Goal: Task Accomplishment & Management: Use online tool/utility

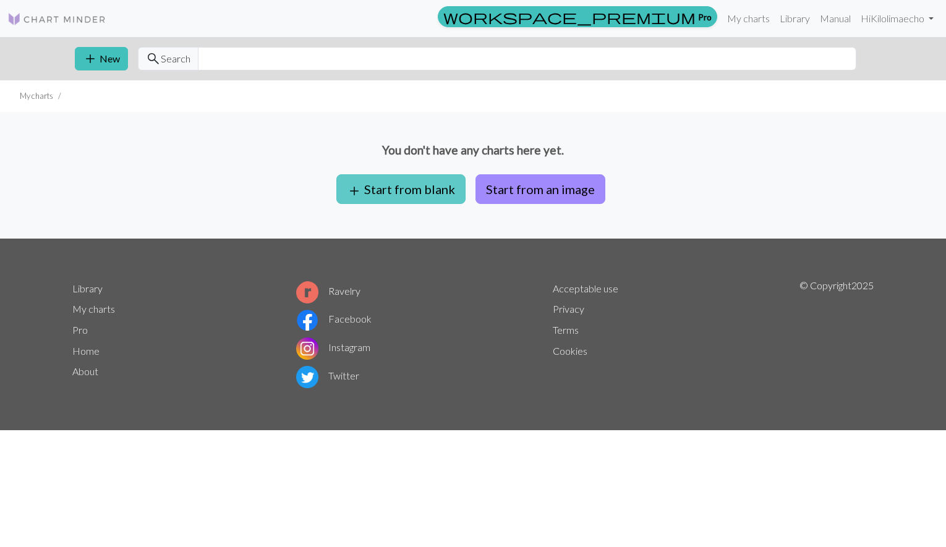
click at [413, 184] on button "add Start from blank" at bounding box center [400, 189] width 129 height 30
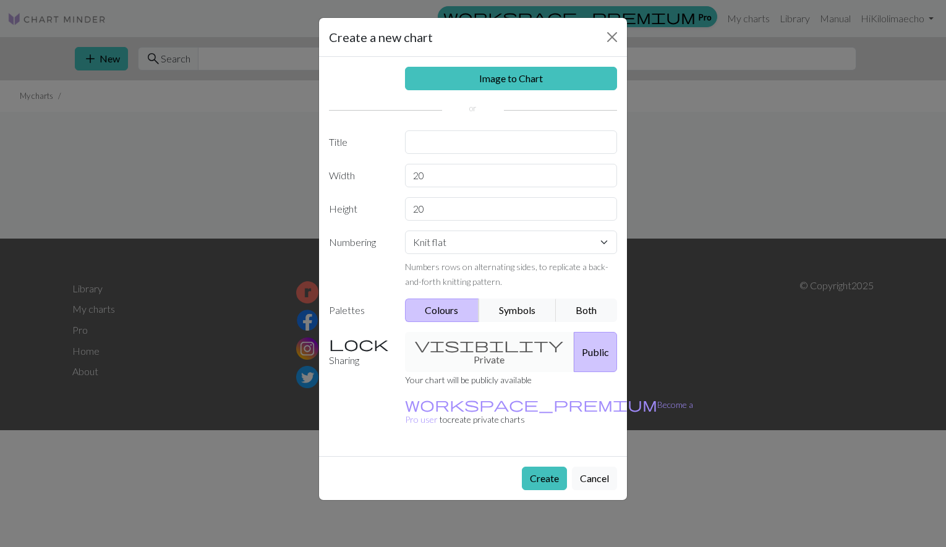
click at [452, 345] on div "visibility Private Public" at bounding box center [512, 352] width 228 height 40
click at [448, 246] on select "Knit flat Knit in the round Lace knitting Cross stitch" at bounding box center [511, 243] width 213 height 24
select select "round"
click at [405, 231] on select "Knit flat Knit in the round Lace knitting Cross stitch" at bounding box center [511, 243] width 213 height 24
click at [444, 145] on input "text" at bounding box center [511, 143] width 213 height 24
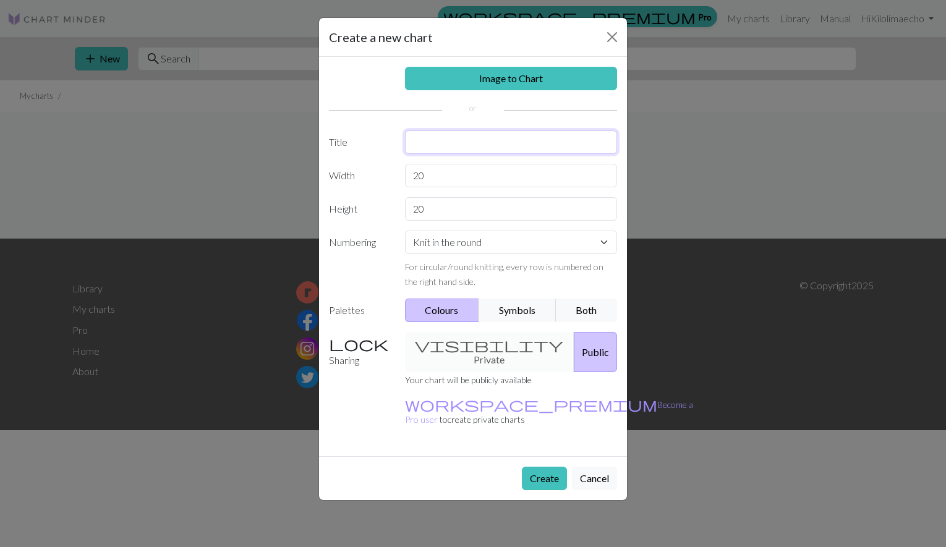
click at [444, 144] on input "text" at bounding box center [511, 143] width 213 height 24
type input "s"
type input "Test"
drag, startPoint x: 432, startPoint y: 178, endPoint x: 384, endPoint y: 177, distance: 48.3
click at [384, 177] on div "Width 20" at bounding box center [473, 176] width 303 height 24
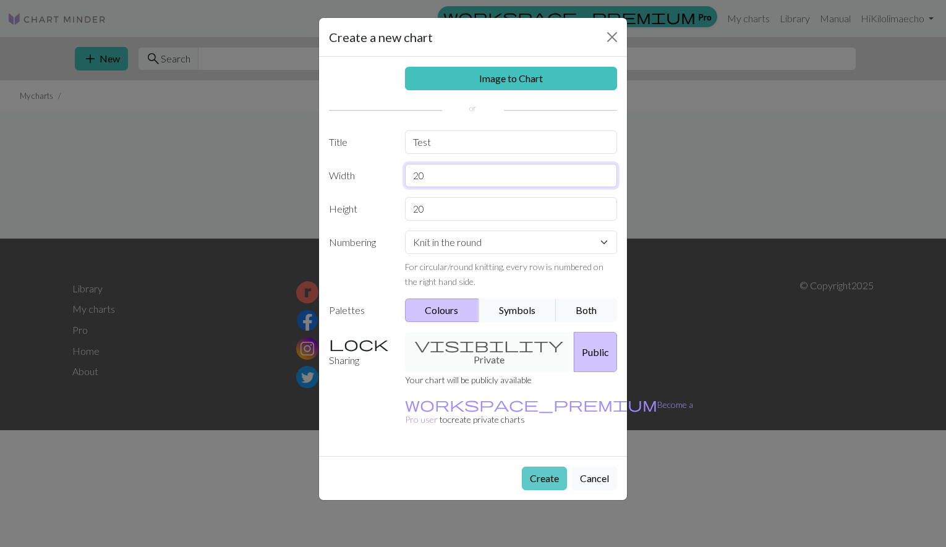
type input "20"
click at [534, 467] on button "Create" at bounding box center [544, 479] width 45 height 24
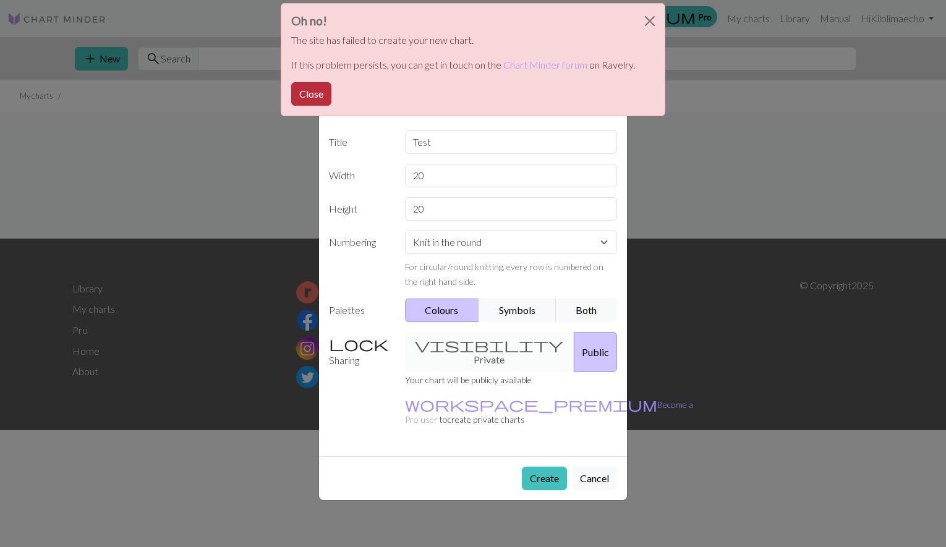
click at [316, 93] on button "Close" at bounding box center [311, 94] width 40 height 24
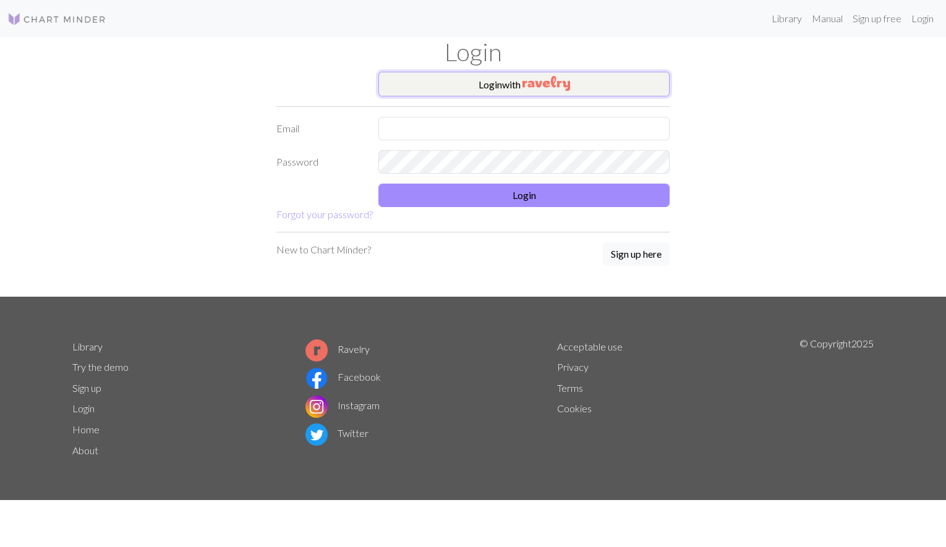
click at [586, 84] on button "Login with" at bounding box center [524, 84] width 291 height 25
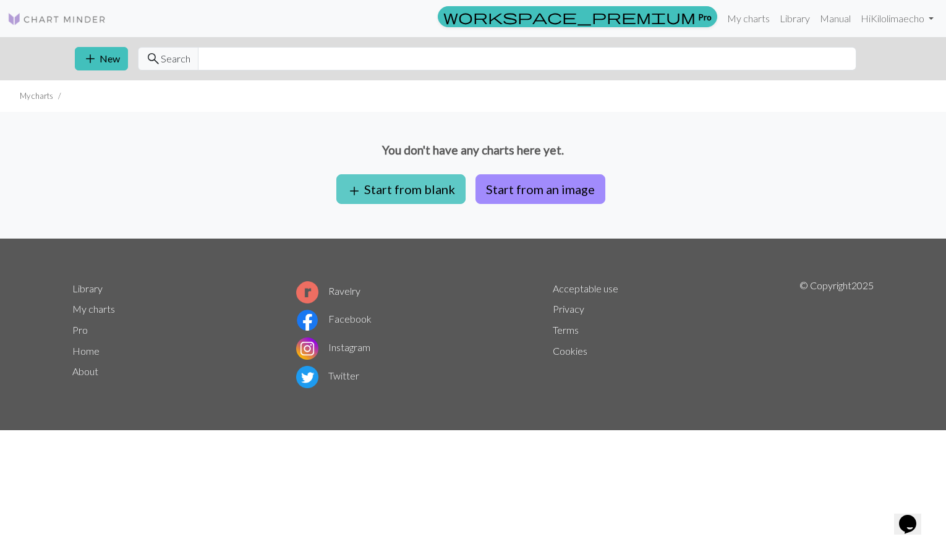
click at [444, 198] on button "add Start from blank" at bounding box center [400, 189] width 129 height 30
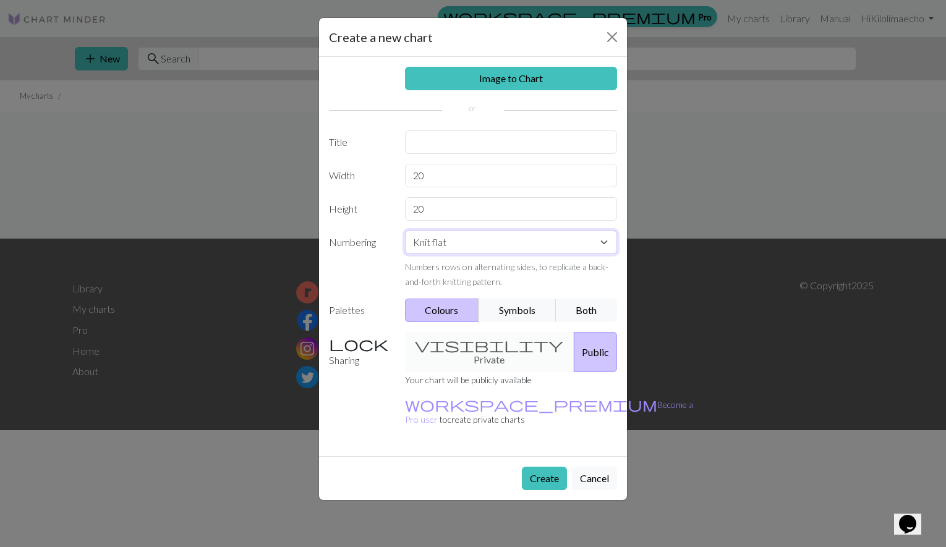
click at [471, 242] on select "Knit flat Knit in the round Lace knitting Cross stitch" at bounding box center [511, 243] width 213 height 24
select select "round"
click at [405, 231] on select "Knit flat Knit in the round Lace knitting Cross stitch" at bounding box center [511, 243] width 213 height 24
click at [443, 137] on input "text" at bounding box center [511, 143] width 213 height 24
type input "test"
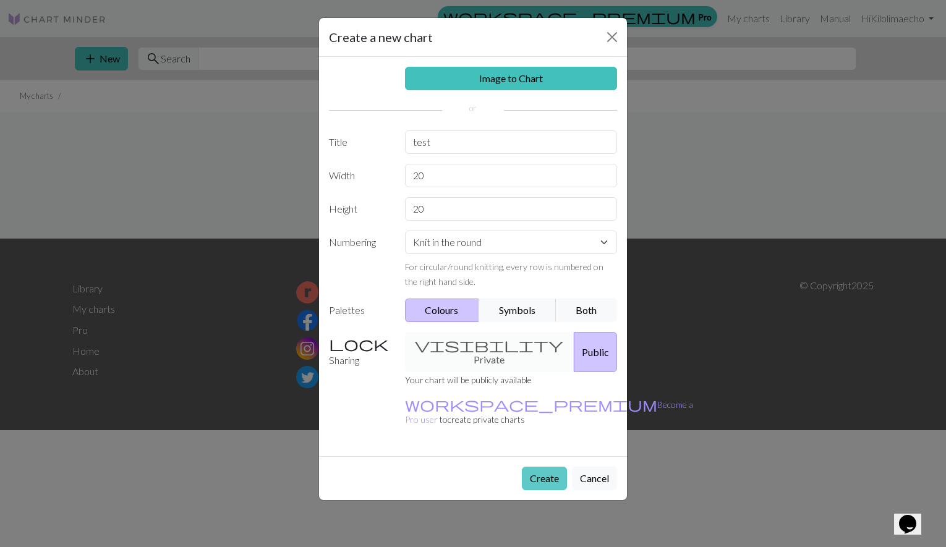
click at [551, 467] on button "Create" at bounding box center [544, 479] width 45 height 24
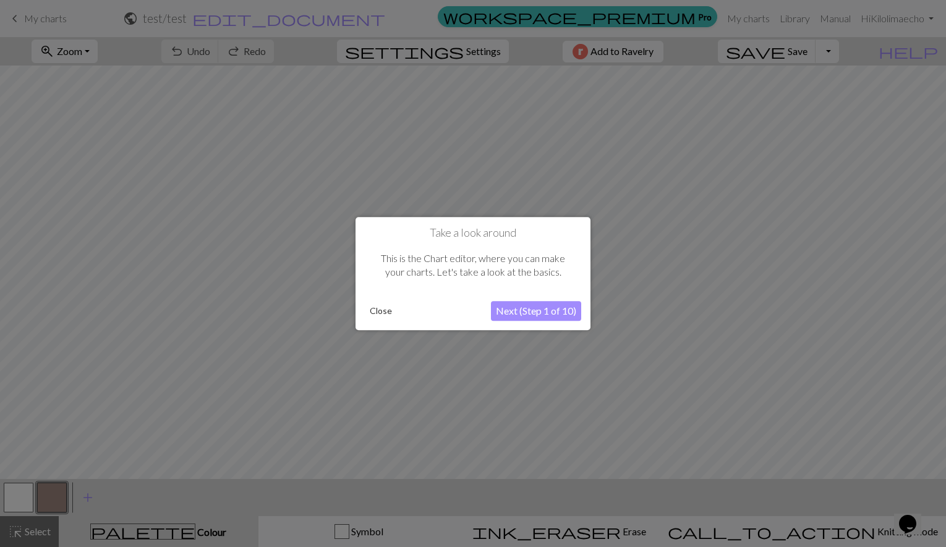
click at [558, 309] on button "Next (Step 1 of 10)" at bounding box center [536, 311] width 90 height 20
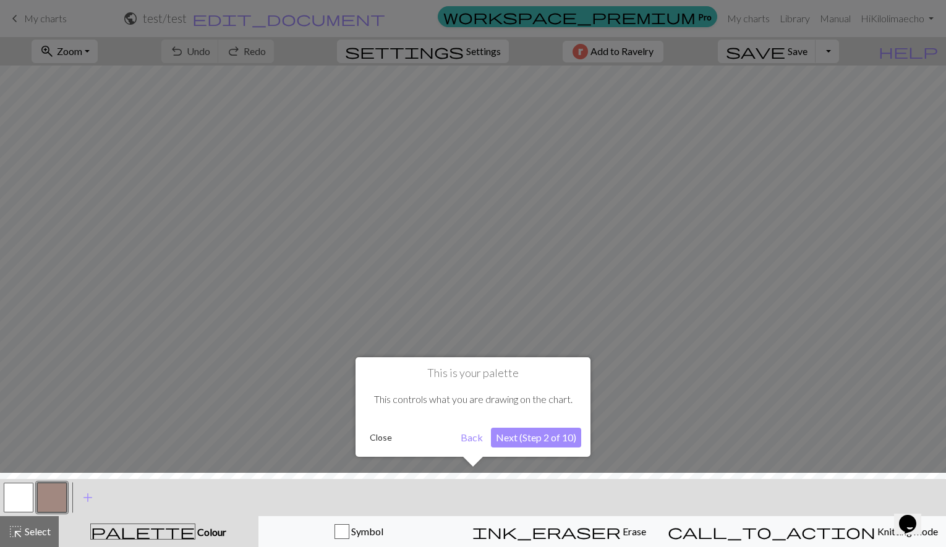
click at [524, 437] on button "Next (Step 2 of 10)" at bounding box center [536, 438] width 90 height 20
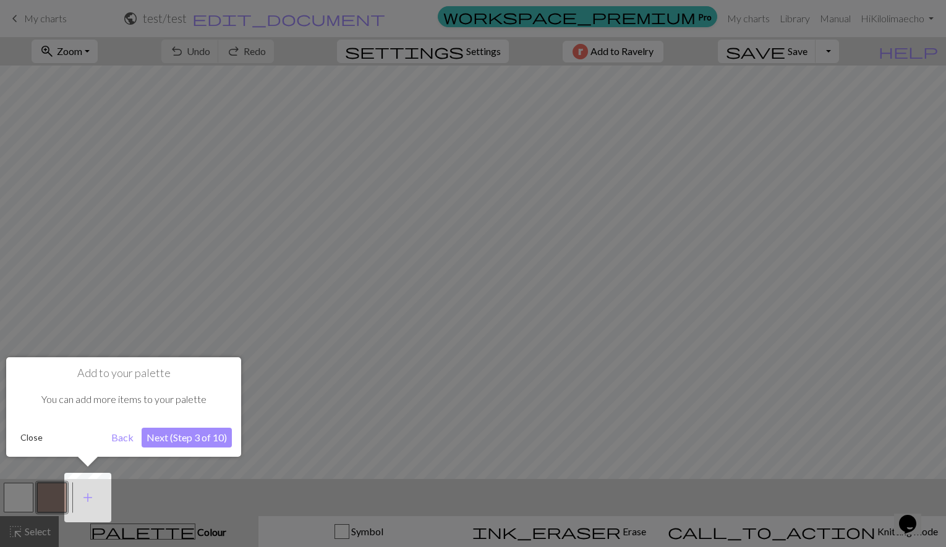
click at [199, 438] on button "Next (Step 3 of 10)" at bounding box center [187, 438] width 90 height 20
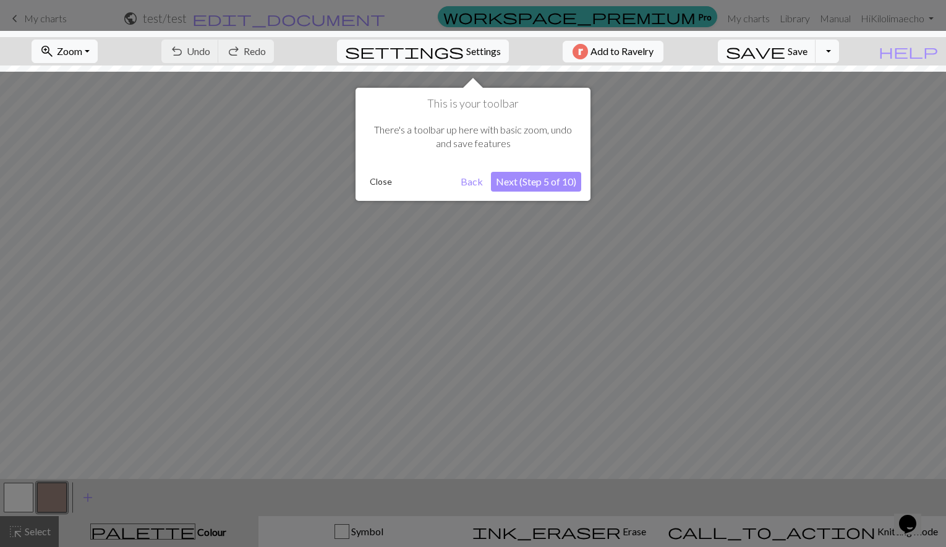
click at [507, 181] on button "Next (Step 5 of 10)" at bounding box center [536, 182] width 90 height 20
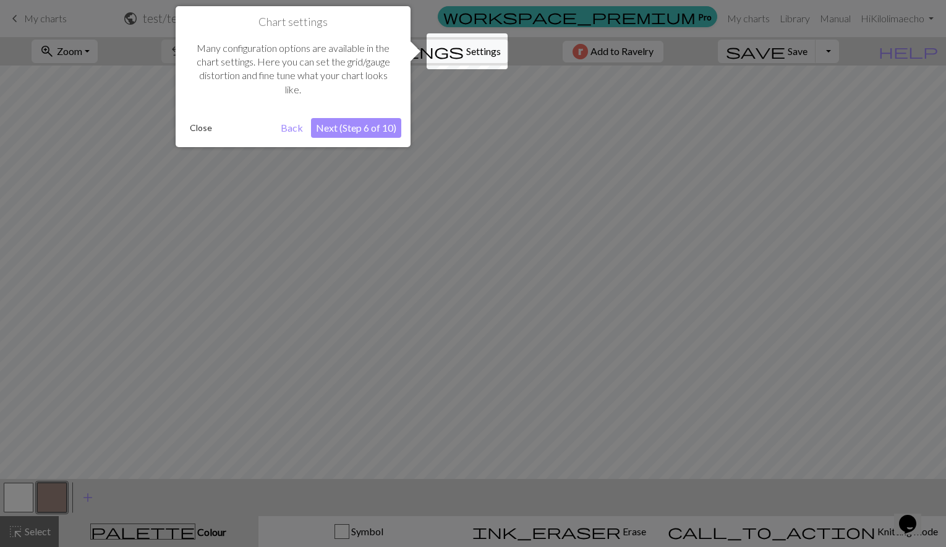
click at [361, 127] on button "Next (Step 6 of 10)" at bounding box center [356, 128] width 90 height 20
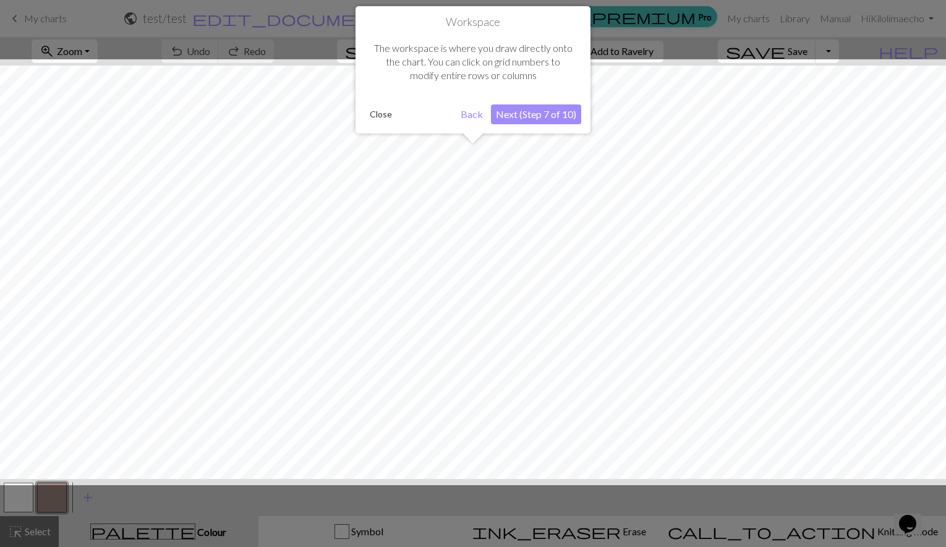
click at [551, 115] on button "Next (Step 7 of 10)" at bounding box center [536, 115] width 90 height 20
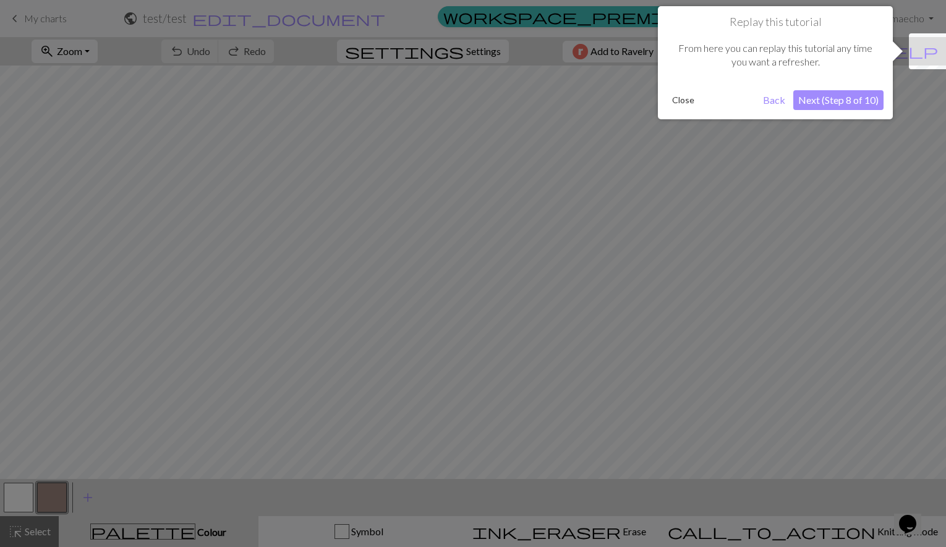
click at [849, 103] on button "Next (Step 8 of 10)" at bounding box center [839, 100] width 90 height 20
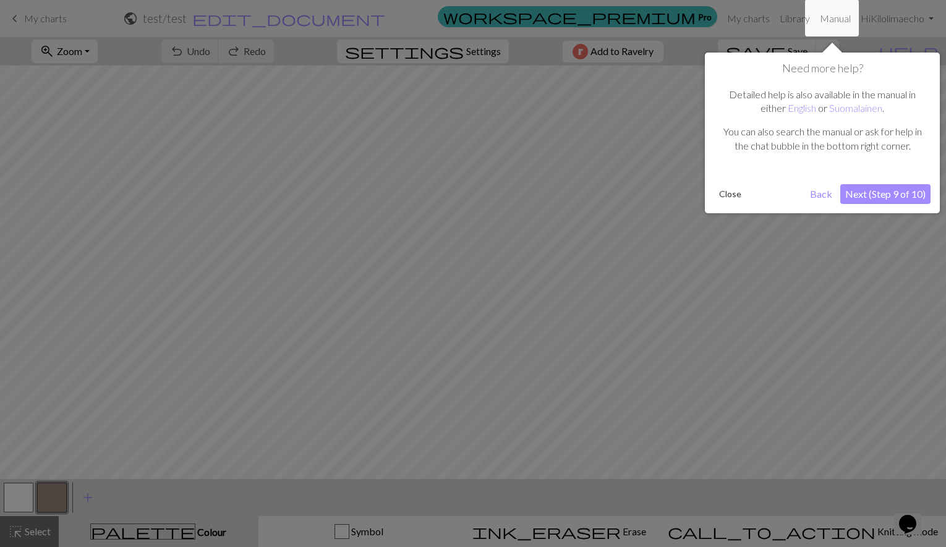
click at [874, 192] on button "Next (Step 9 of 10)" at bounding box center [886, 194] width 90 height 20
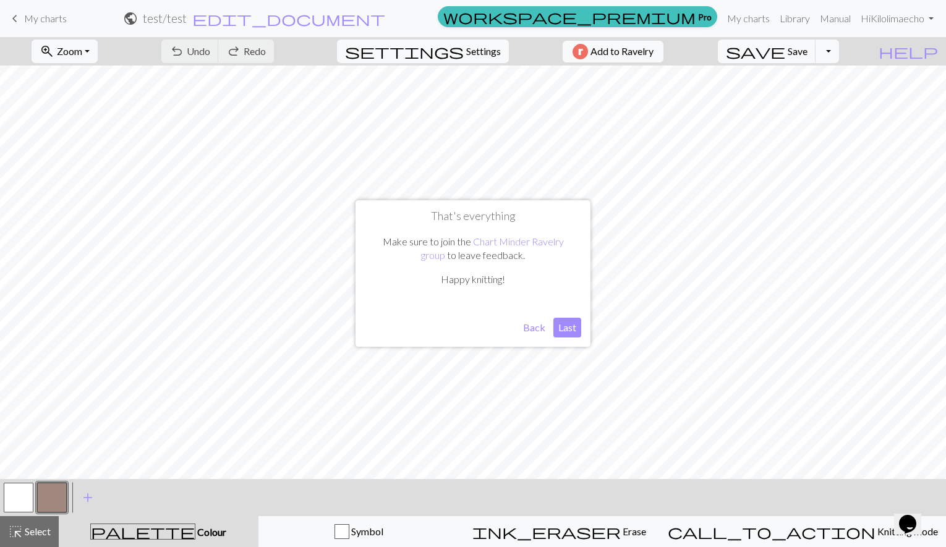
click at [559, 330] on button "Last" at bounding box center [568, 328] width 28 height 20
click at [210, 46] on span "Undo" at bounding box center [199, 51] width 24 height 12
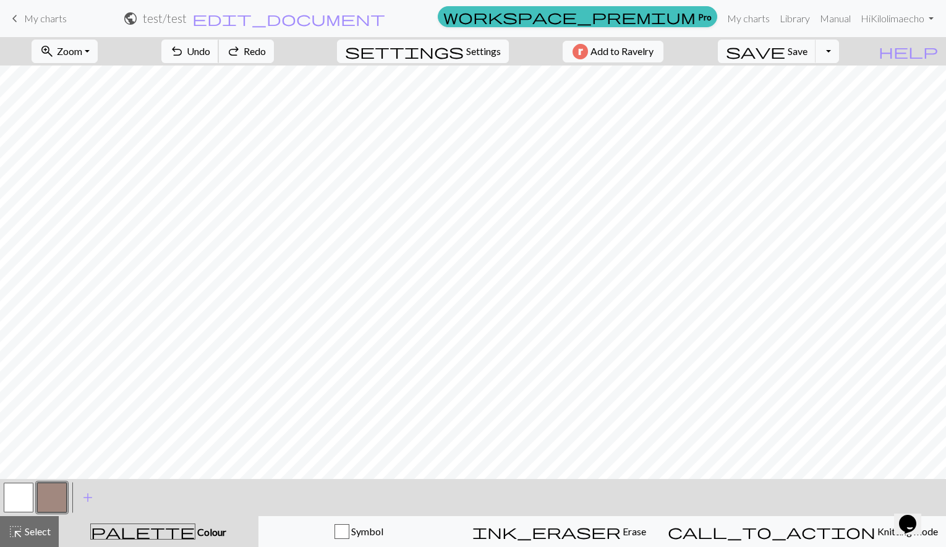
click at [210, 48] on span "Undo" at bounding box center [199, 51] width 24 height 12
click at [486, 41] on button "settings Settings" at bounding box center [423, 52] width 172 height 24
select select "aran"
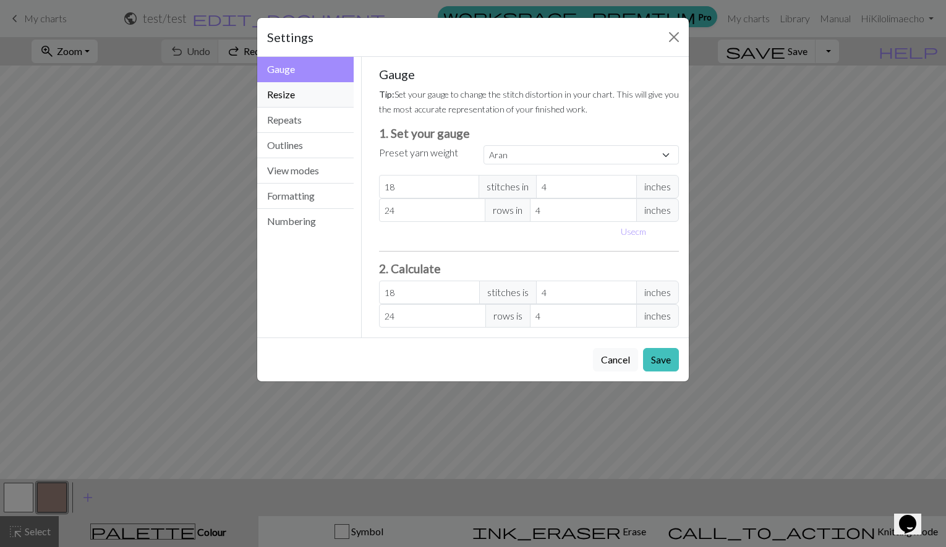
click at [298, 95] on button "Resize" at bounding box center [305, 94] width 96 height 25
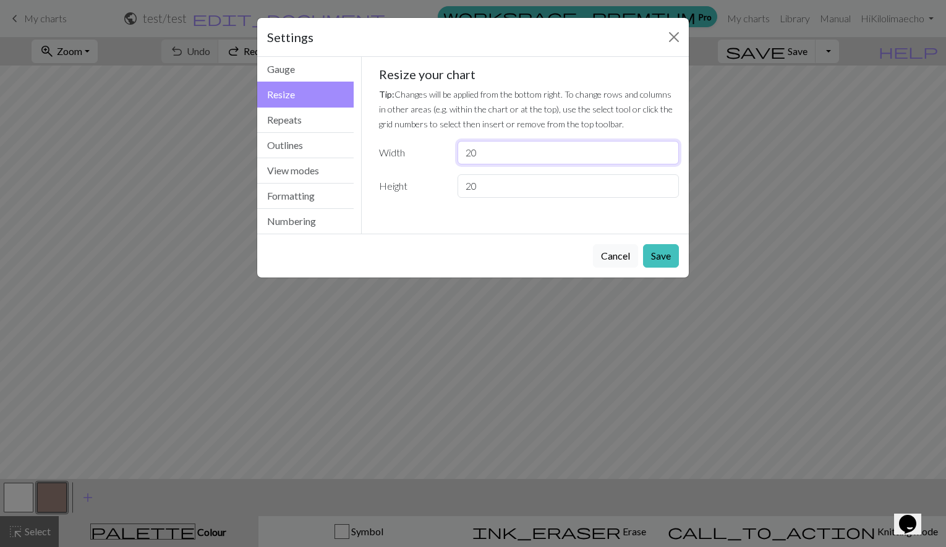
drag, startPoint x: 490, startPoint y: 153, endPoint x: 418, endPoint y: 144, distance: 72.3
click at [419, 144] on div "Width 20" at bounding box center [529, 153] width 315 height 24
type input "100"
drag, startPoint x: 485, startPoint y: 190, endPoint x: 426, endPoint y: 182, distance: 59.9
click at [426, 182] on div "Height 20" at bounding box center [529, 186] width 315 height 24
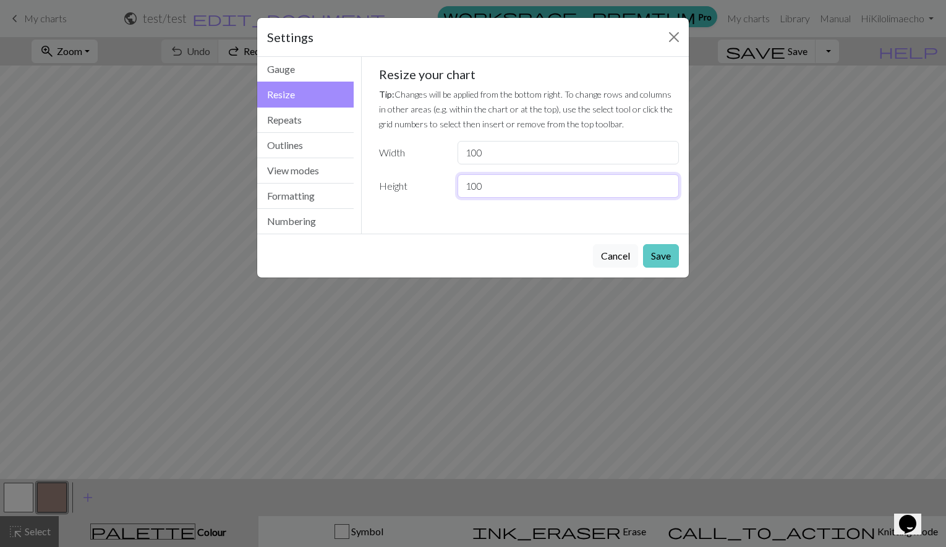
type input "100"
click at [663, 254] on button "Save" at bounding box center [661, 256] width 36 height 24
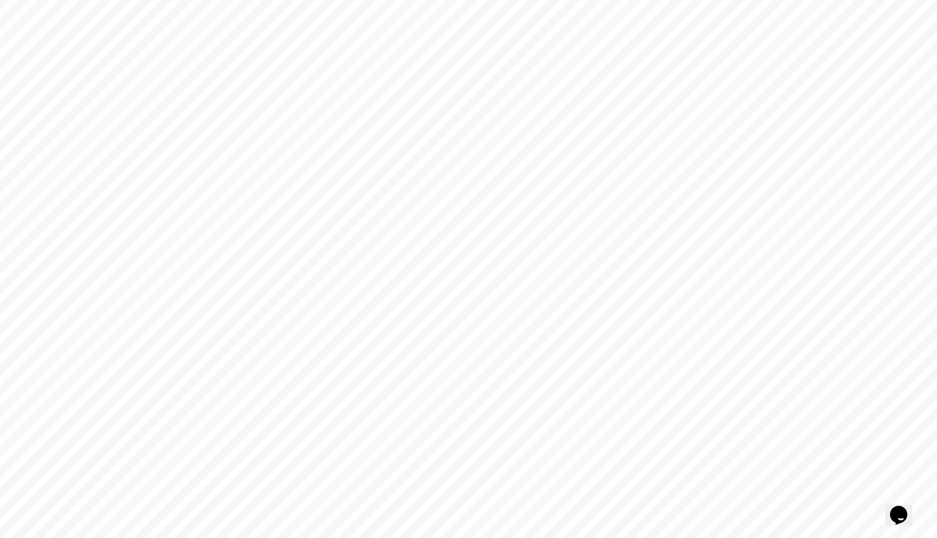
scroll to position [1525, 0]
